Goal: Information Seeking & Learning: Learn about a topic

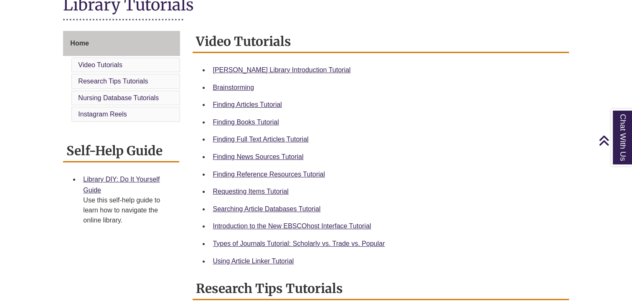
scroll to position [202, 0]
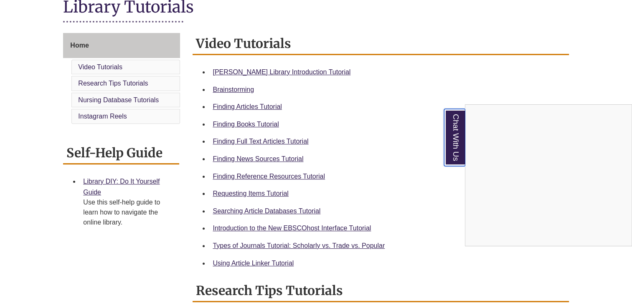
click at [449, 143] on link "Chat With Us" at bounding box center [454, 137] width 21 height 57
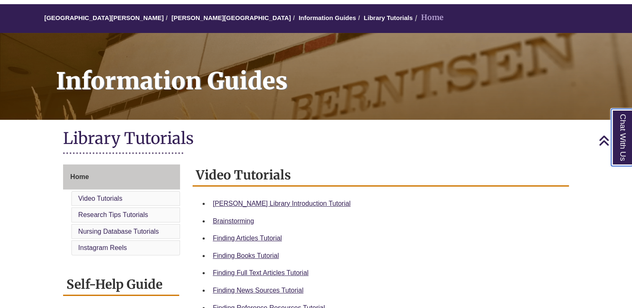
scroll to position [0, 0]
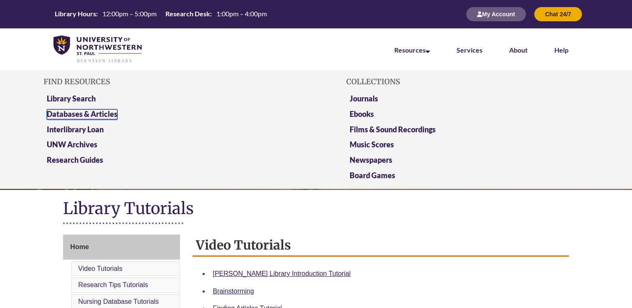
click at [91, 109] on link "Databases & Articles" at bounding box center [82, 114] width 71 height 10
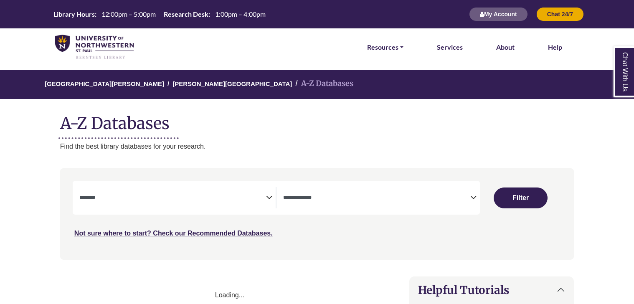
select select "Database Subject Filter"
select select "Database Types Filter"
select select "Database Subject Filter"
select select "Database Types Filter"
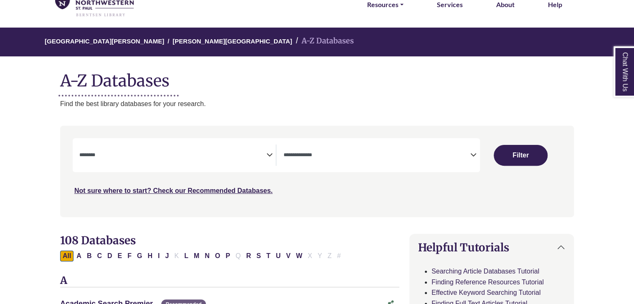
scroll to position [42, 0]
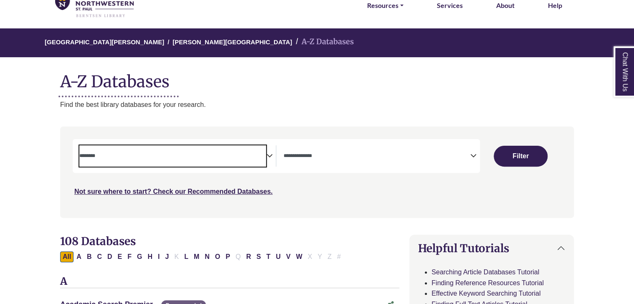
click at [266, 153] on textarea "Search" at bounding box center [172, 156] width 187 height 7
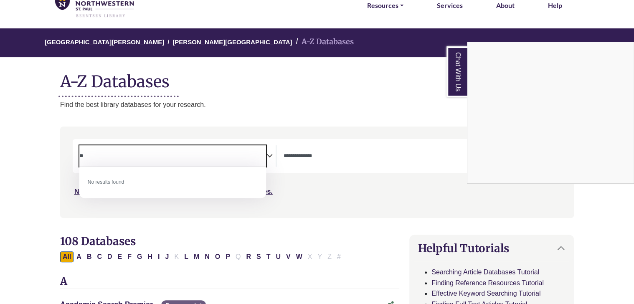
type textarea "*"
type textarea "****"
select select "*****"
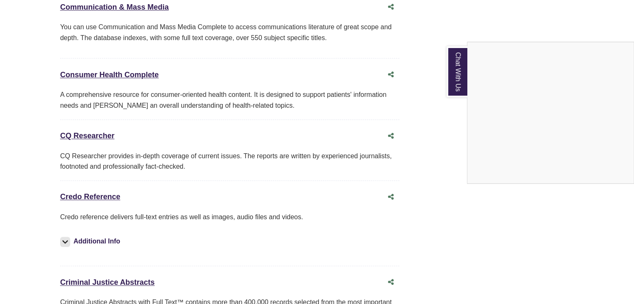
scroll to position [1975, 0]
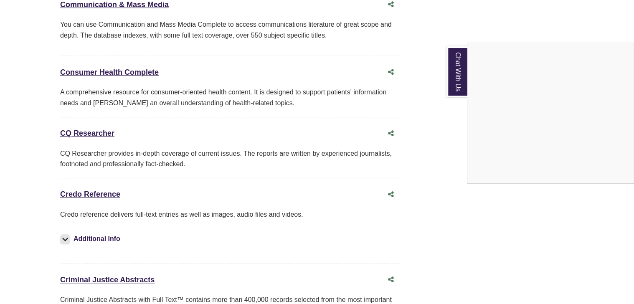
click at [98, 177] on div "Chat With Us" at bounding box center [317, 152] width 634 height 304
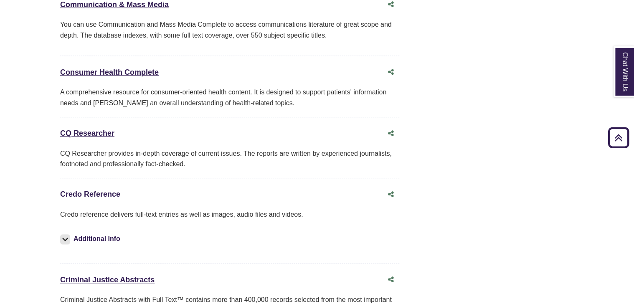
click at [98, 190] on link "Credo Reference This link opens in a new window" at bounding box center [90, 194] width 60 height 8
